Goal: Information Seeking & Learning: Check status

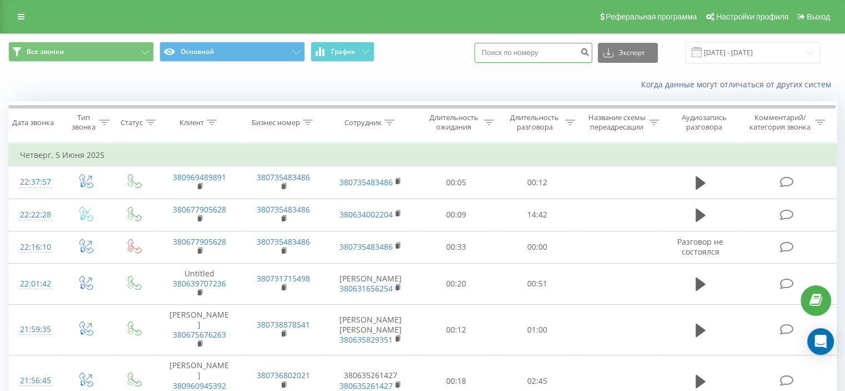
click at [534, 53] on input at bounding box center [533, 53] width 118 height 20
paste input "[PHONE_NUMBER]"
click at [502, 52] on input "[PHONE_NUMBER]" at bounding box center [533, 53] width 118 height 20
type input "380505782281"
click at [589, 51] on icon "submit" at bounding box center [584, 50] width 9 height 7
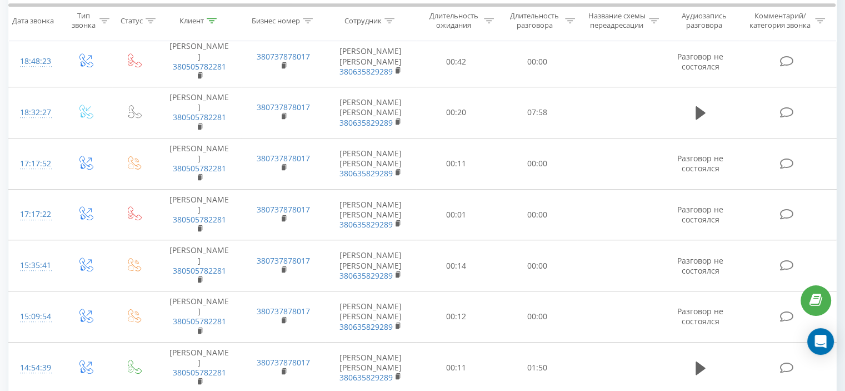
scroll to position [880, 0]
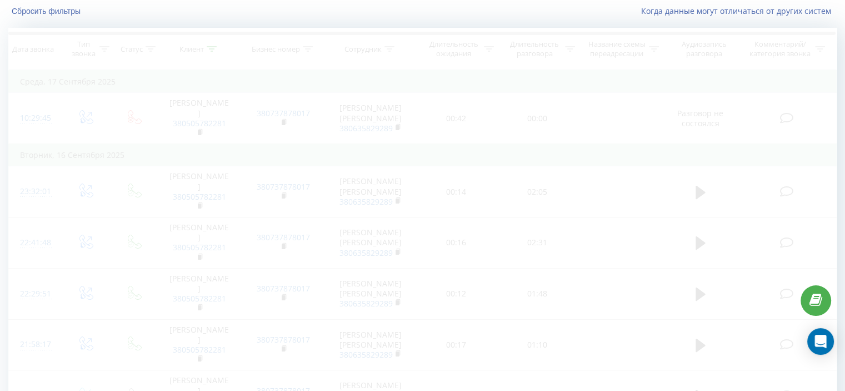
scroll to position [43, 0]
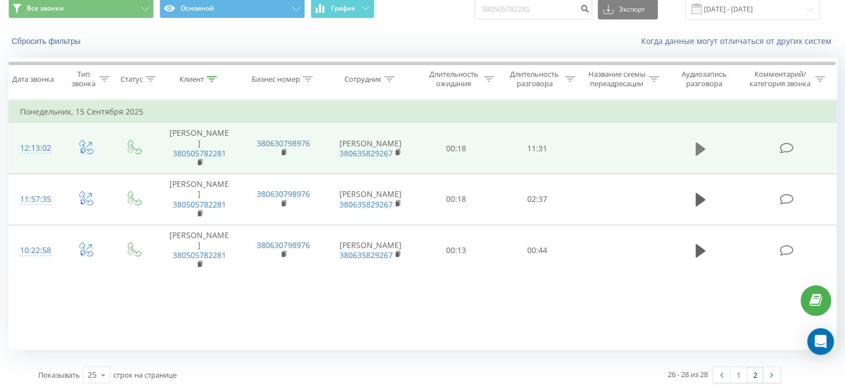
click at [696, 145] on icon at bounding box center [701, 148] width 10 height 13
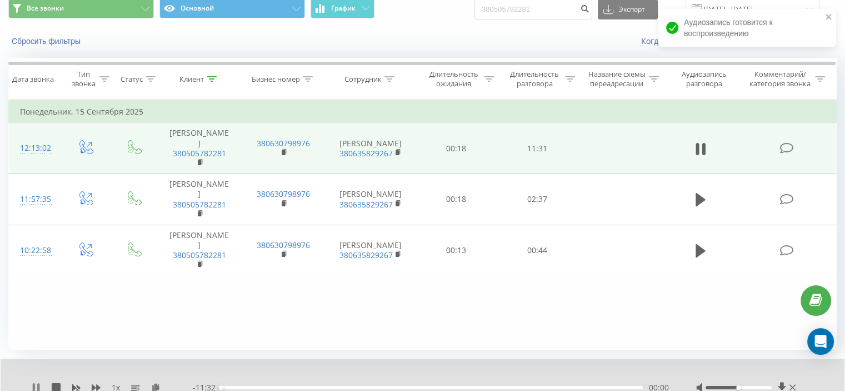
click at [33, 387] on icon at bounding box center [34, 387] width 2 height 9
click at [782, 382] on icon at bounding box center [781, 387] width 8 height 11
